Goal: Find specific page/section: Find specific page/section

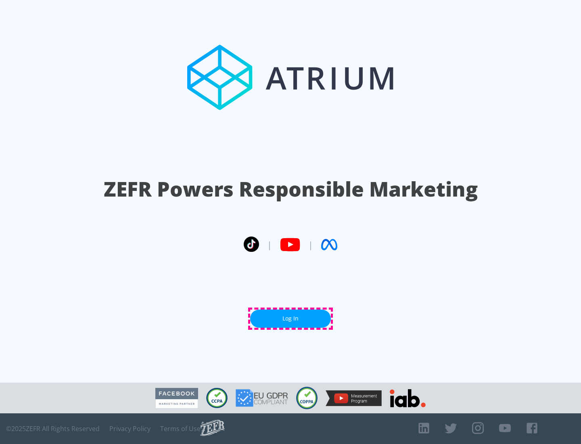
click at [291, 319] on link "Log In" at bounding box center [290, 319] width 81 height 18
